Goal: Task Accomplishment & Management: Use online tool/utility

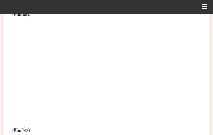
scroll to position [148, 0]
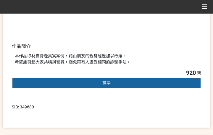
click at [96, 87] on div "投票" at bounding box center [107, 83] width 190 height 12
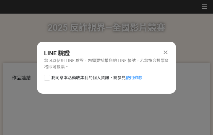
scroll to position [0, 0]
click at [92, 75] on span "我同意本活動收集我的個人資訊，請參見 使用條款" at bounding box center [96, 78] width 91 height 6
click at [48, 76] on input "我同意本活動收集我的個人資訊，請參見 使用條款" at bounding box center [46, 78] width 4 height 4
checkbox input "false"
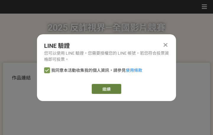
click at [107, 93] on link "繼續" at bounding box center [107, 89] width 30 height 10
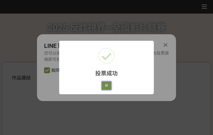
drag, startPoint x: 105, startPoint y: 83, endPoint x: 127, endPoint y: 135, distance: 55.5
click at [105, 83] on button "好" at bounding box center [106, 86] width 9 height 8
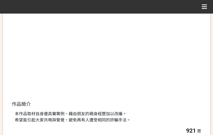
scroll to position [121, 0]
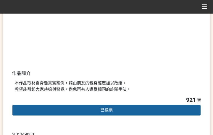
click at [145, 83] on div "本作品取材自身邊真實案例，藉由朋友的親身經歷加以改編。 希望能引起大家共鳴與警覺，避免再有人遭受相同的詐騙手法。" at bounding box center [107, 86] width 184 height 12
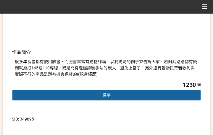
scroll to position [148, 0]
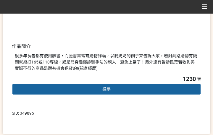
click at [128, 87] on div "投票" at bounding box center [107, 90] width 190 height 12
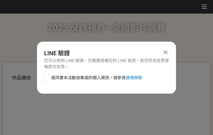
scroll to position [0, 0]
click at [84, 76] on span "我同意本活動收集我的個人資訊，請參見 使用條款" at bounding box center [96, 78] width 91 height 6
click at [48, 76] on input "我同意本活動收集我的個人資訊，請參見 使用條款" at bounding box center [46, 78] width 4 height 4
checkbox input "false"
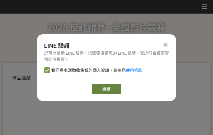
click at [108, 90] on link "繼續" at bounding box center [107, 89] width 30 height 10
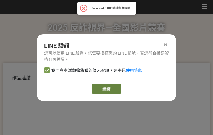
click at [107, 87] on link "繼續" at bounding box center [107, 89] width 30 height 10
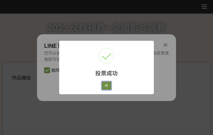
click at [110, 85] on button "好" at bounding box center [106, 86] width 9 height 8
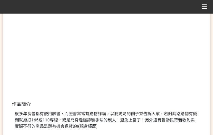
scroll to position [121, 0]
